Goal: Information Seeking & Learning: Learn about a topic

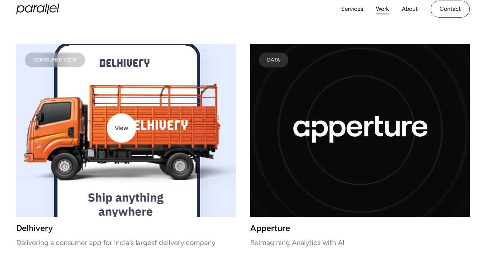
scroll to position [2987, 0]
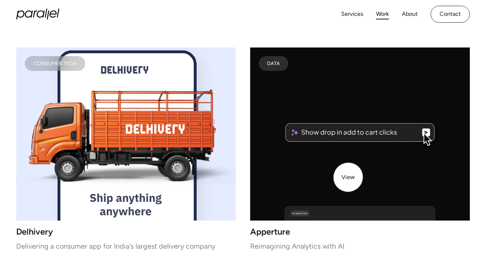
click at [346, 178] on g "lottie-animation-container" at bounding box center [369, 169] width 208 height 265
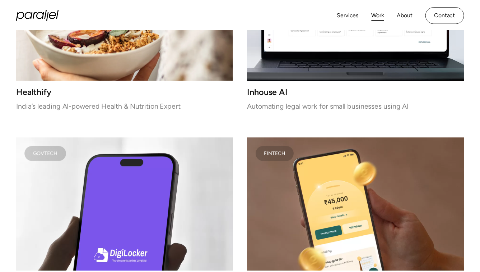
scroll to position [1725, 0]
